Goal: Task Accomplishment & Management: Manage account settings

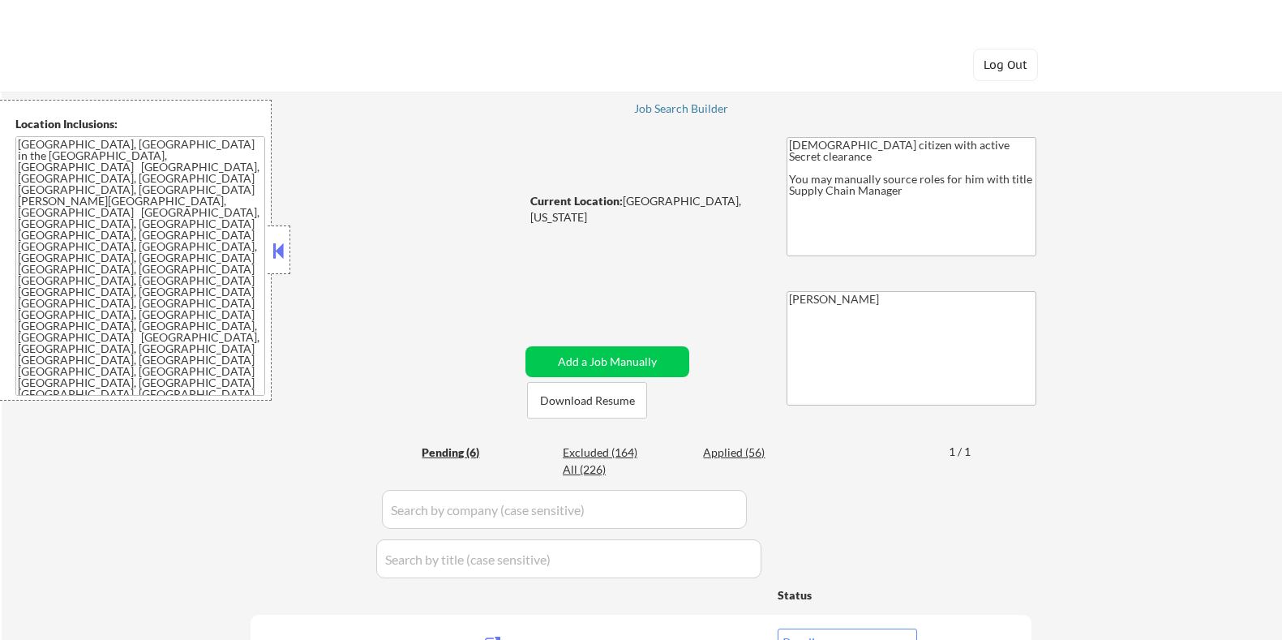
select select ""pending""
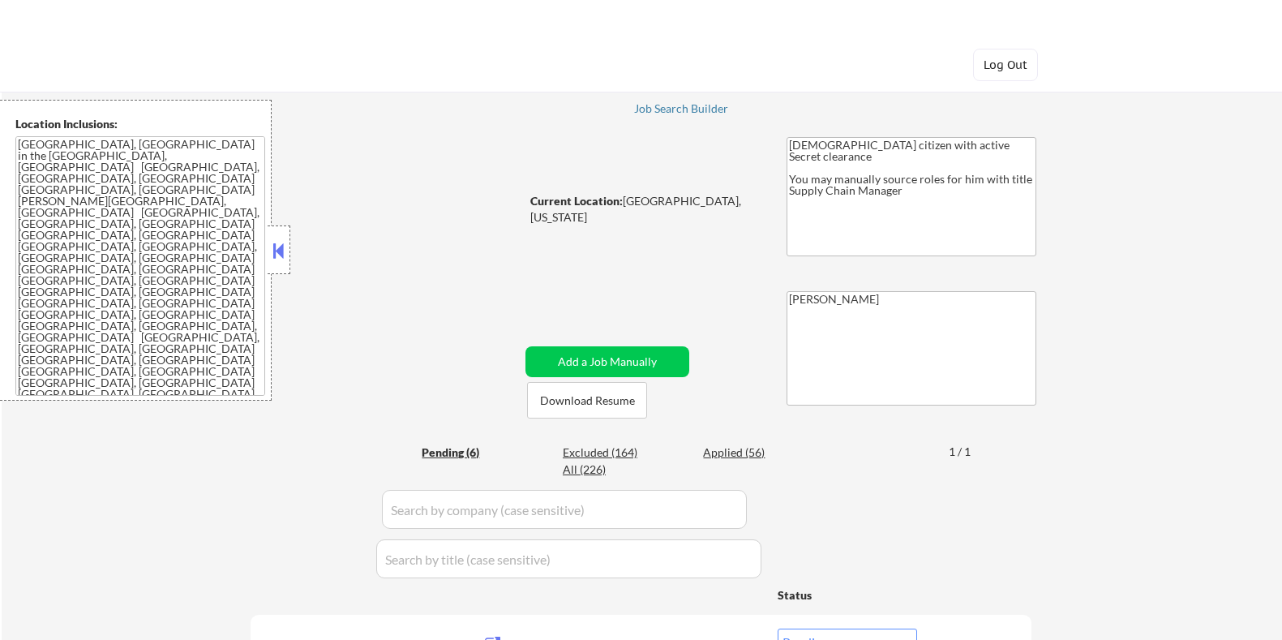
select select ""pending""
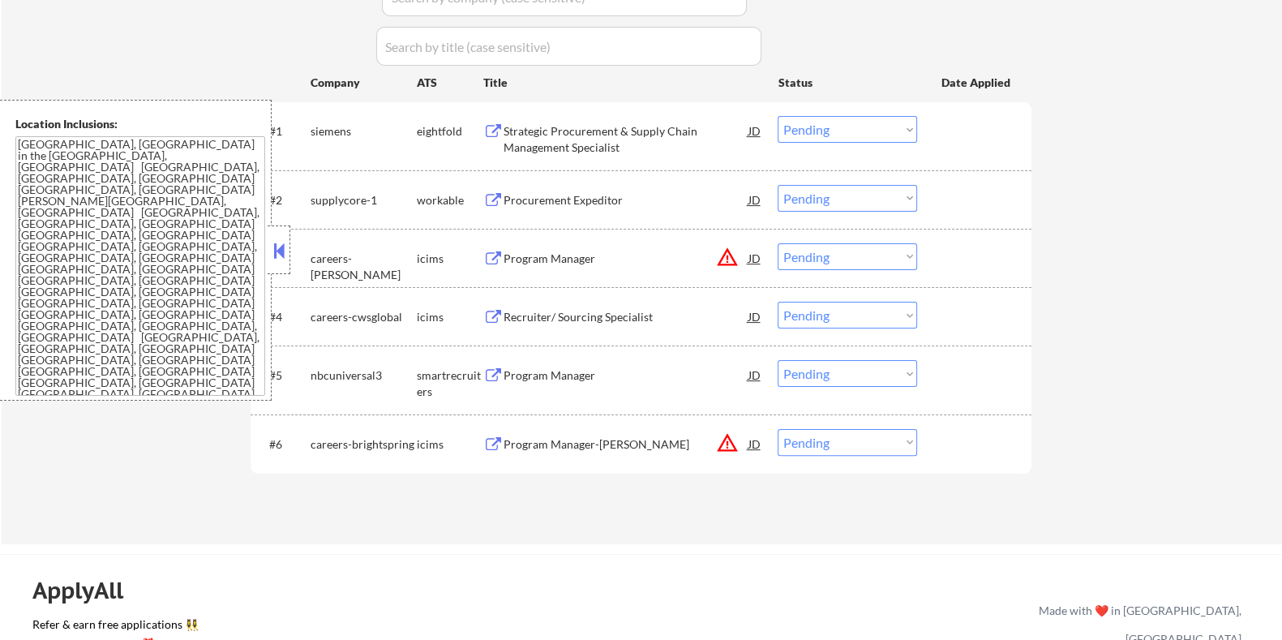
scroll to position [507, 0]
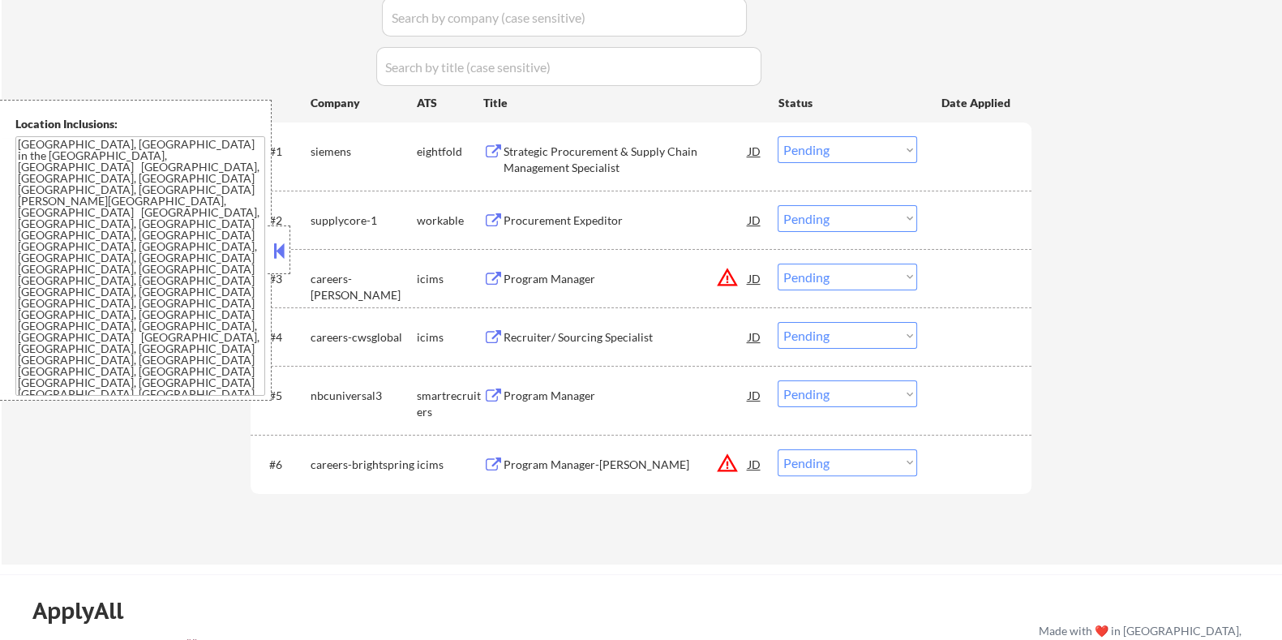
click at [539, 213] on div "Procurement Expeditor" at bounding box center [625, 220] width 245 height 16
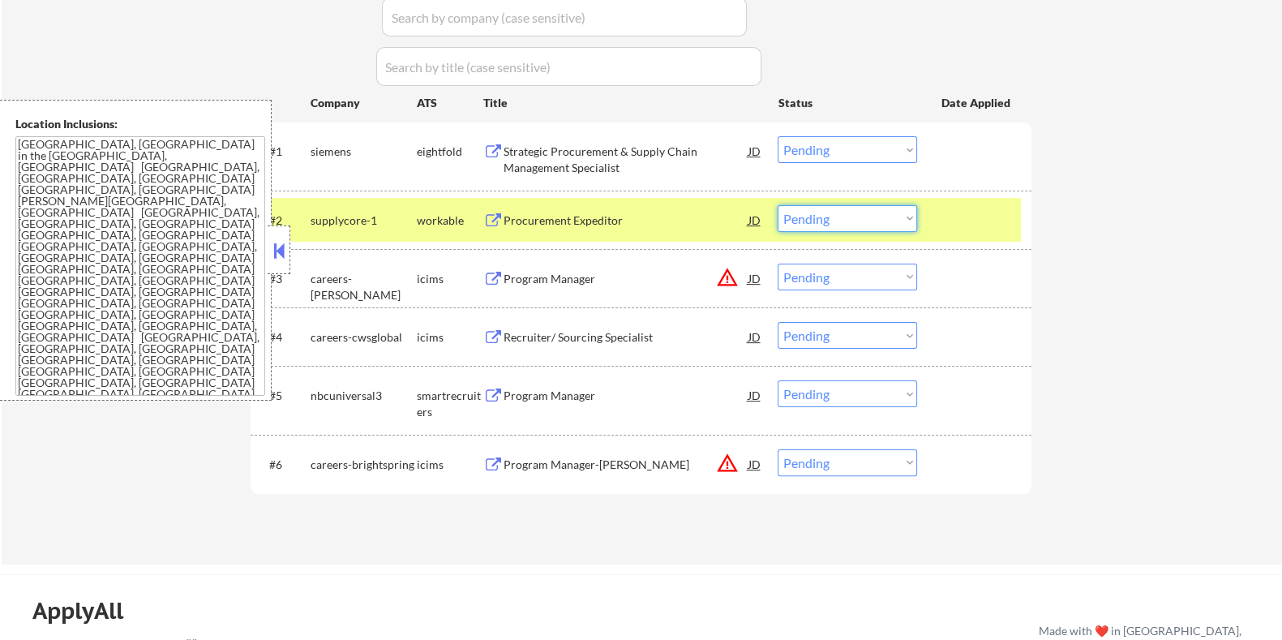
click at [831, 222] on select "Choose an option... Pending Applied Excluded (Questions) Excluded (Expired) Exc…" at bounding box center [847, 218] width 139 height 27
click at [778, 205] on select "Choose an option... Pending Applied Excluded (Questions) Excluded (Expired) Exc…" at bounding box center [847, 218] width 139 height 27
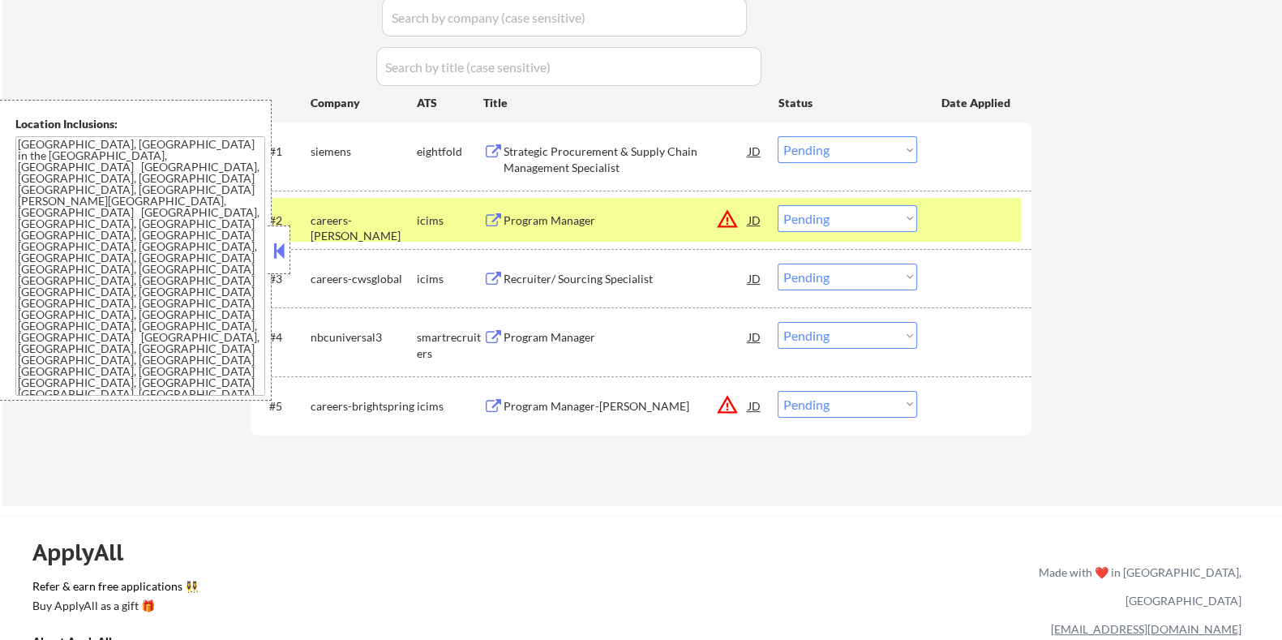
click at [598, 217] on div "Program Manager" at bounding box center [625, 220] width 245 height 16
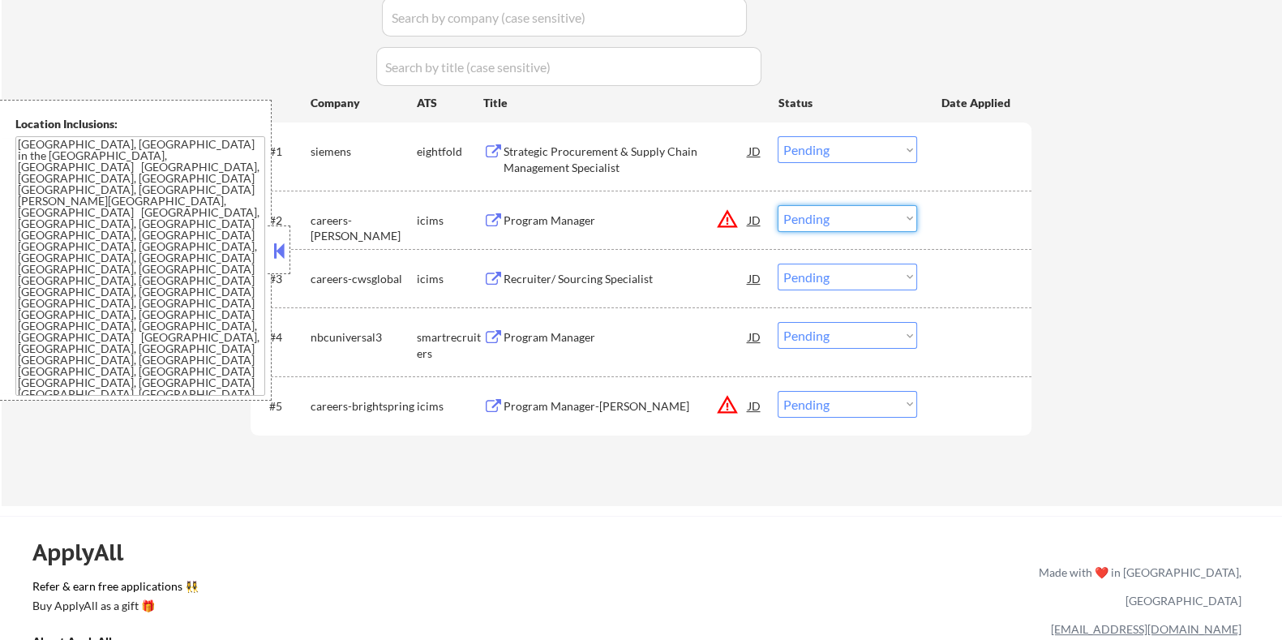
click at [865, 220] on select "Choose an option... Pending Applied Excluded (Questions) Excluded (Expired) Exc…" at bounding box center [847, 218] width 139 height 27
click at [856, 217] on select "Choose an option... Pending Applied Excluded (Questions) Excluded (Expired) Exc…" at bounding box center [847, 218] width 139 height 27
click at [778, 205] on select "Choose an option... Pending Applied Excluded (Questions) Excluded (Expired) Exc…" at bounding box center [847, 218] width 139 height 27
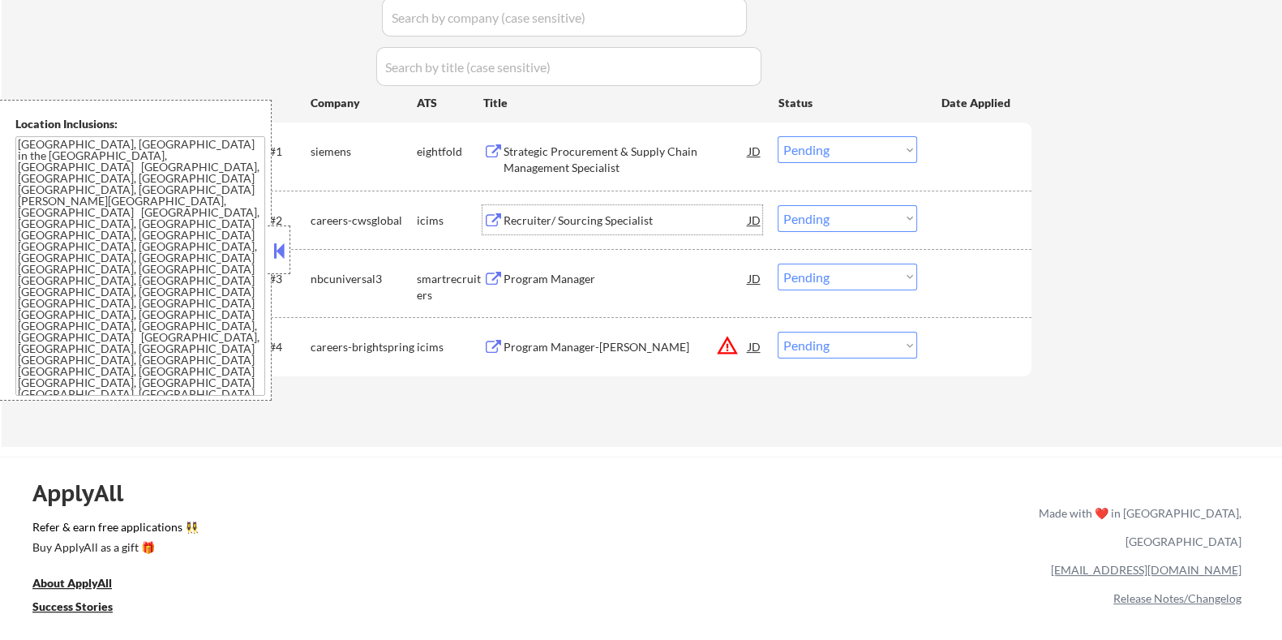
click at [581, 227] on div "Recruiter/ Sourcing Specialist" at bounding box center [625, 220] width 245 height 16
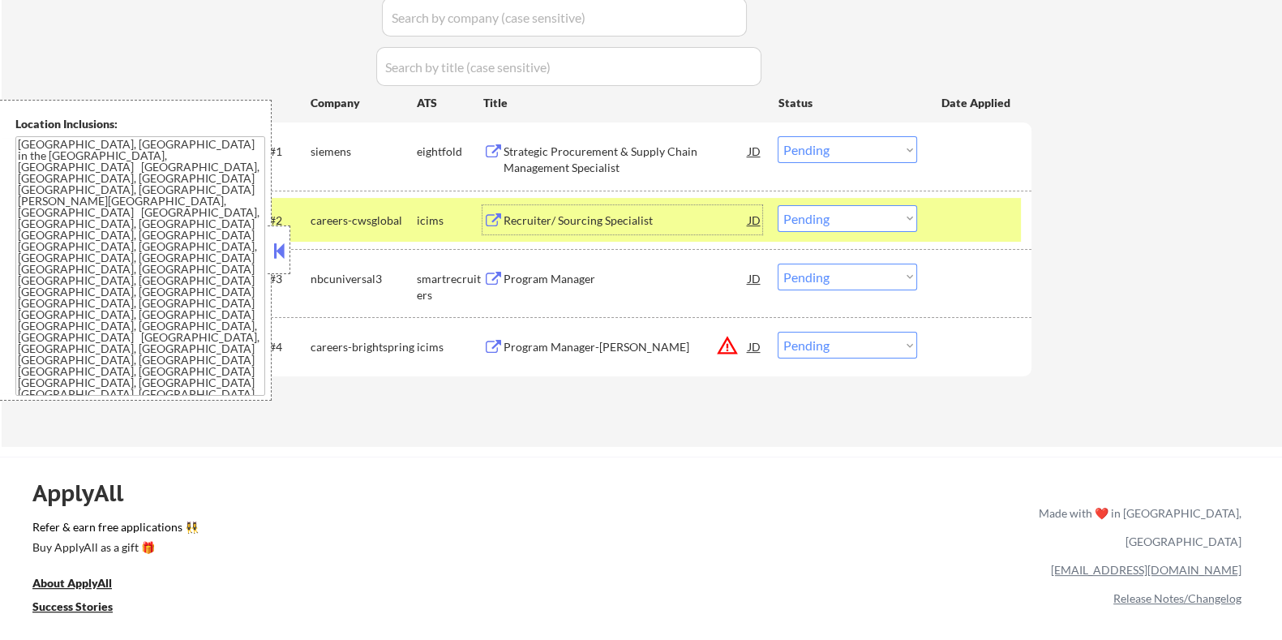
click at [875, 219] on select "Choose an option... Pending Applied Excluded (Questions) Excluded (Expired) Exc…" at bounding box center [847, 218] width 139 height 27
click at [778, 205] on select "Choose an option... Pending Applied Excluded (Questions) Excluded (Expired) Exc…" at bounding box center [847, 218] width 139 height 27
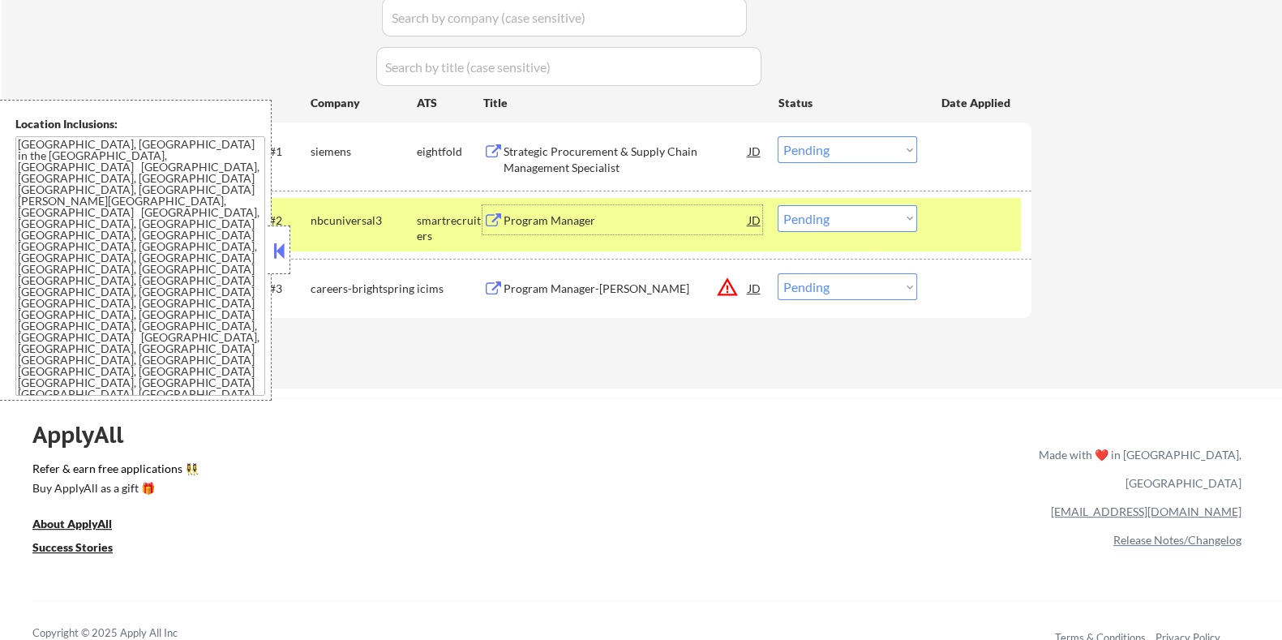
click at [539, 225] on div "Program Manager" at bounding box center [625, 220] width 245 height 16
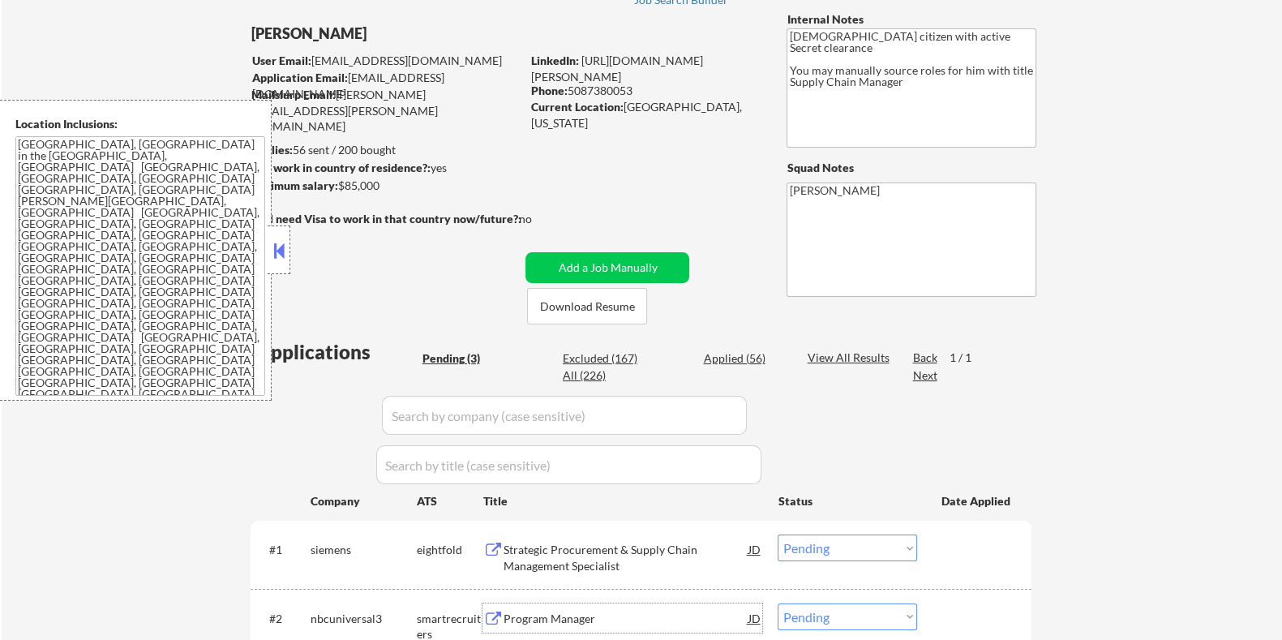
scroll to position [101, 0]
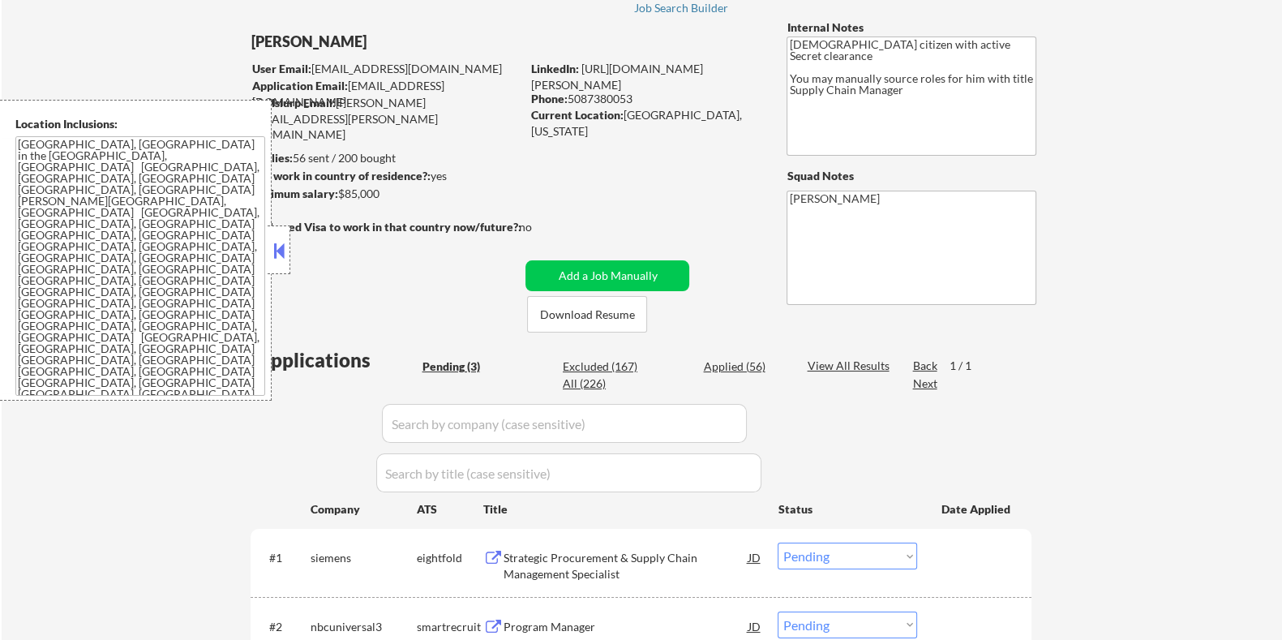
click at [283, 261] on button at bounding box center [279, 250] width 18 height 24
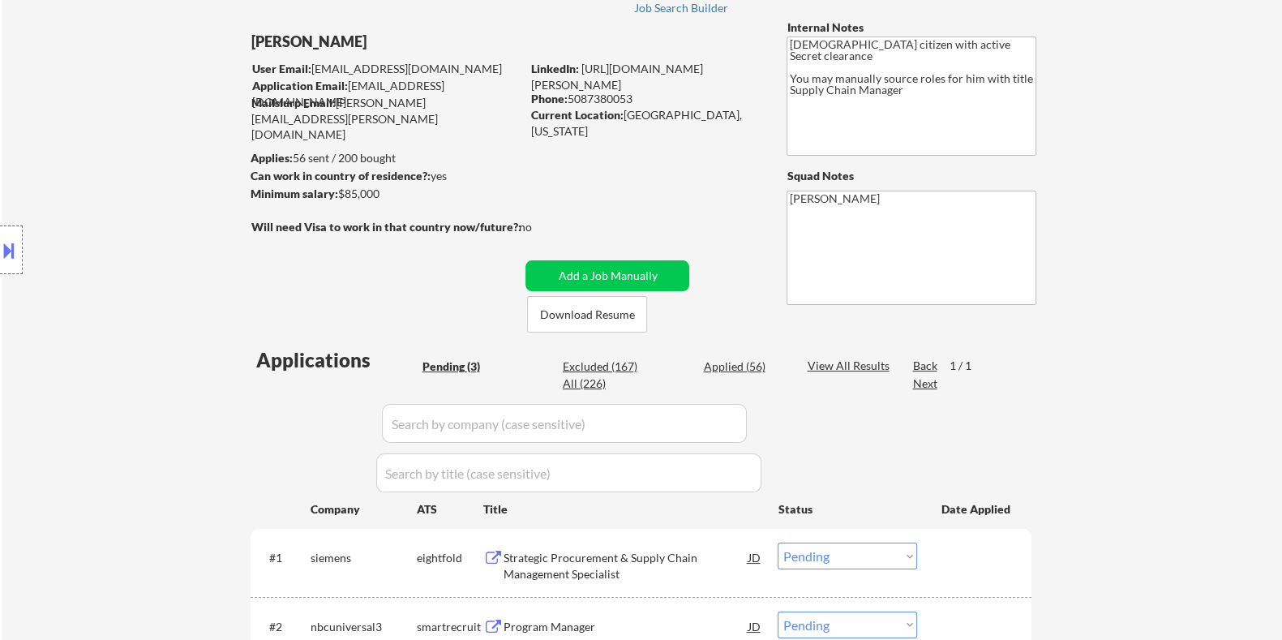
drag, startPoint x: 405, startPoint y: 191, endPoint x: 341, endPoint y: 195, distance: 64.1
click at [341, 195] on div "Minimum salary: $85,000" at bounding box center [385, 194] width 270 height 16
copy div "$85,000"
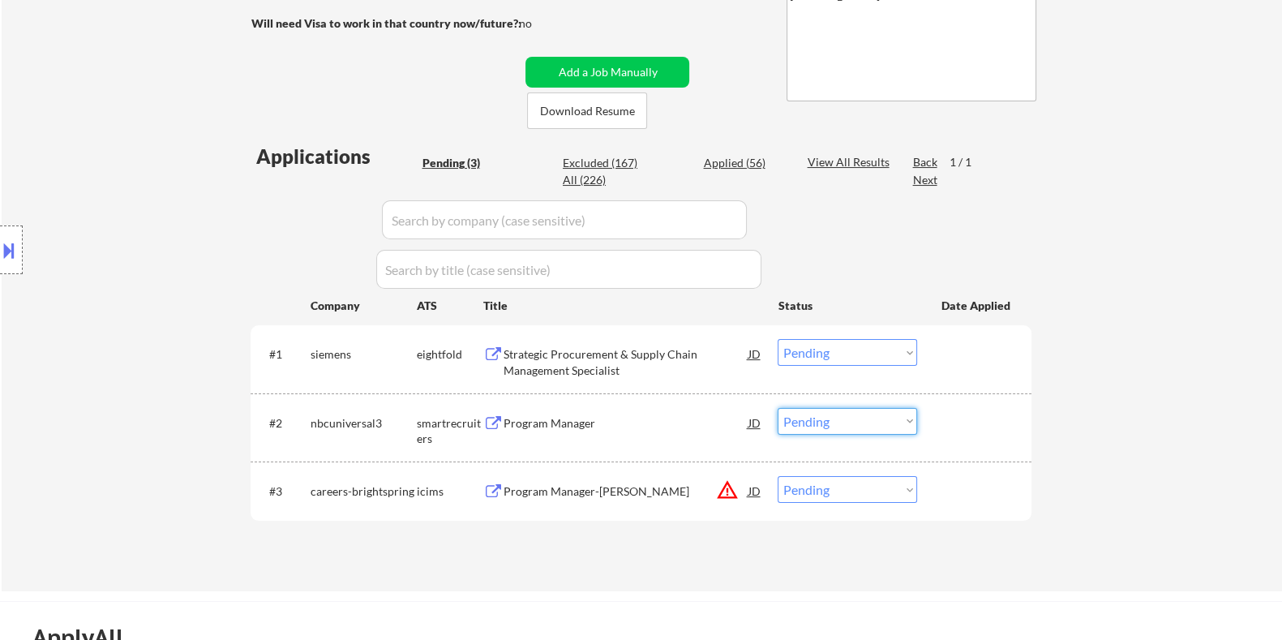
click at [894, 428] on select "Choose an option... Pending Applied Excluded (Questions) Excluded (Expired) Exc…" at bounding box center [847, 421] width 139 height 27
click at [778, 408] on select "Choose an option... Pending Applied Excluded (Questions) Excluded (Expired) Exc…" at bounding box center [847, 421] width 139 height 27
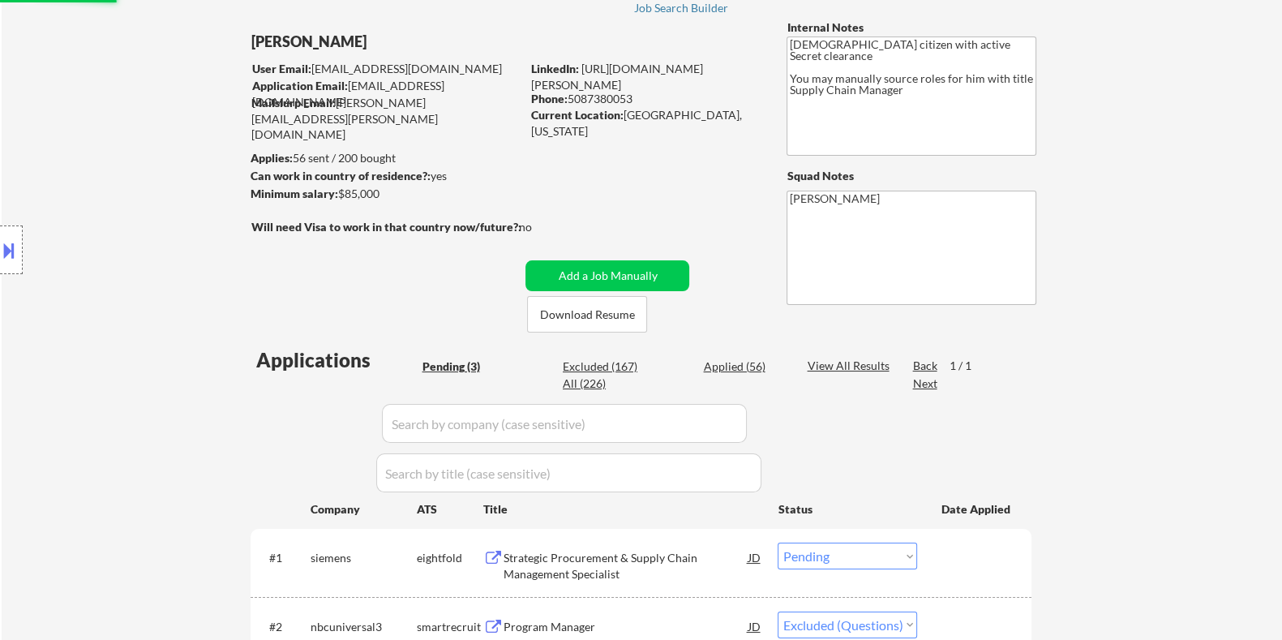
select select ""pending""
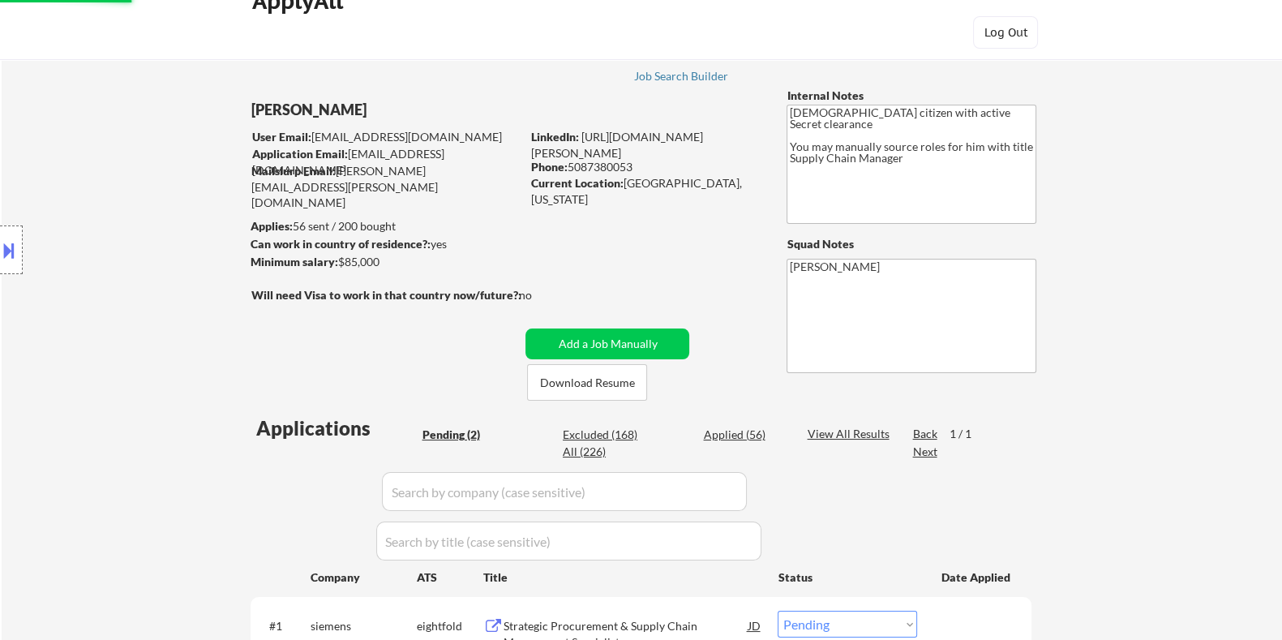
scroll to position [0, 0]
